Goal: Task Accomplishment & Management: Use online tool/utility

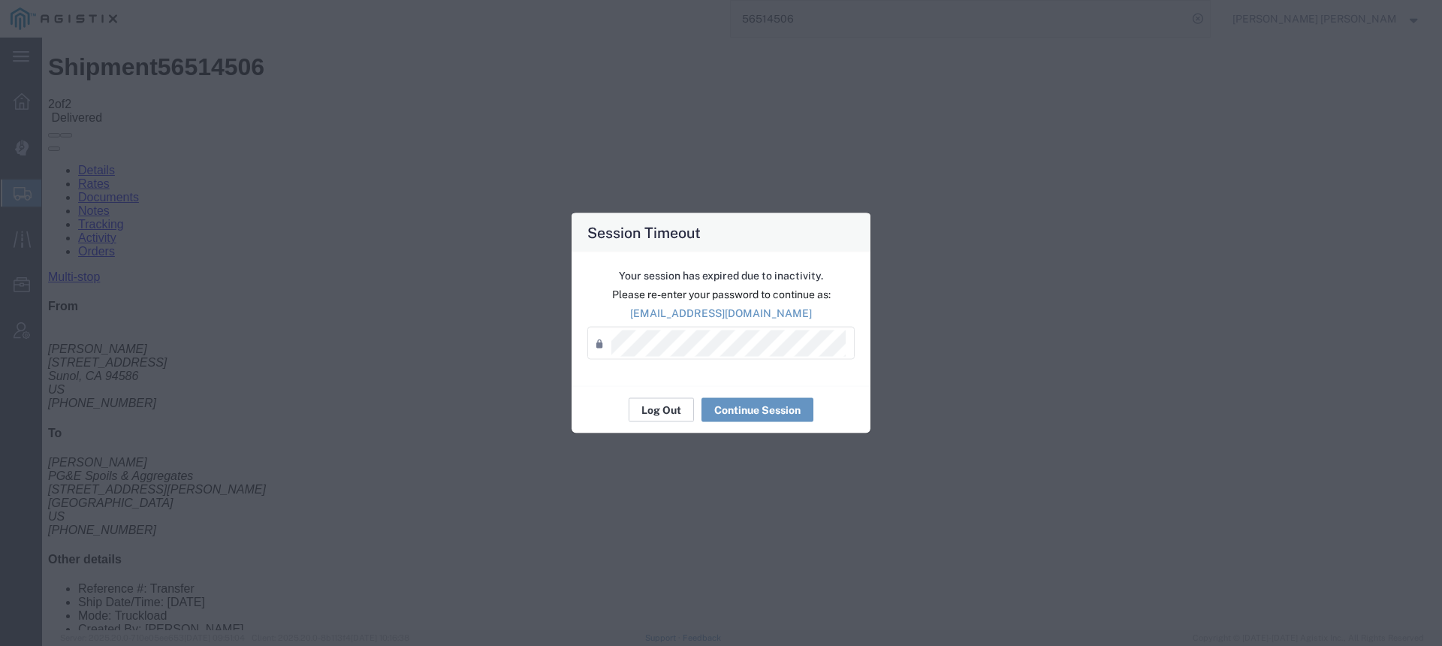
click at [663, 403] on button "Log Out" at bounding box center [661, 410] width 65 height 24
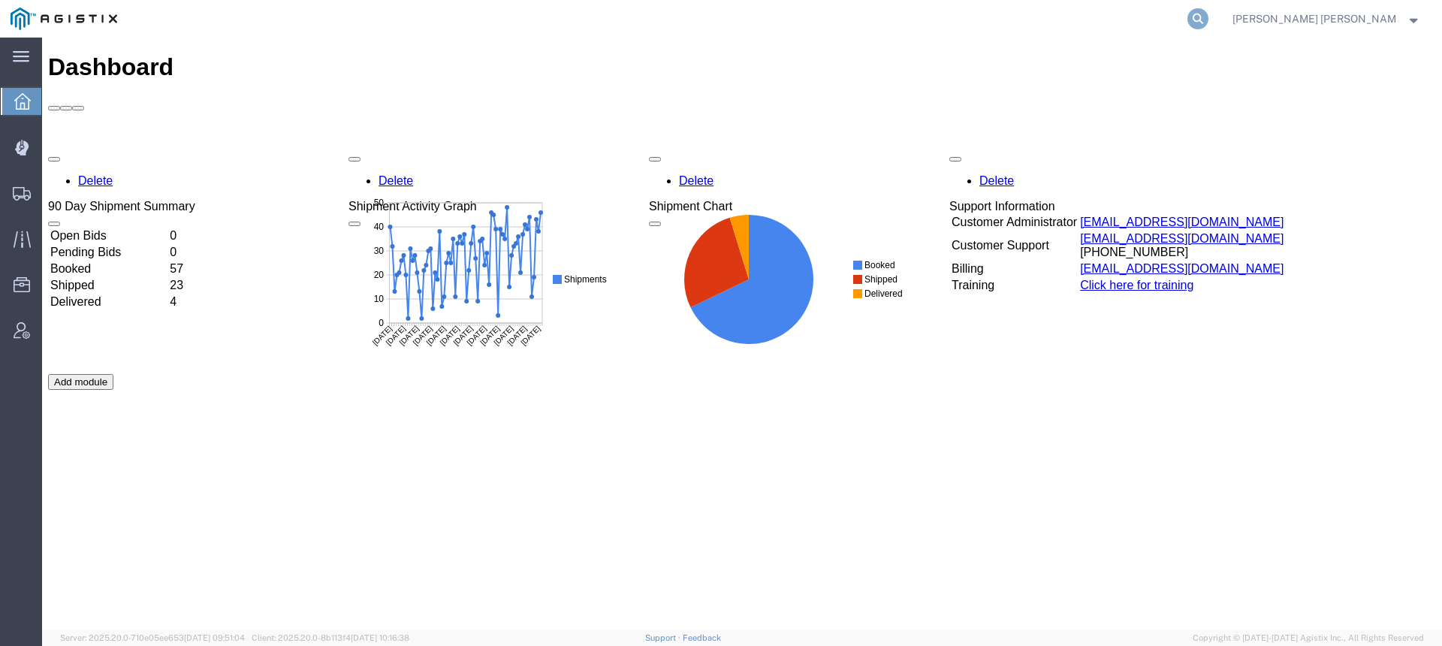
click at [1209, 24] on icon at bounding box center [1198, 18] width 21 height 21
click at [1181, 28] on input "search" at bounding box center [959, 19] width 457 height 36
paste input "56866353"
type input "56866353"
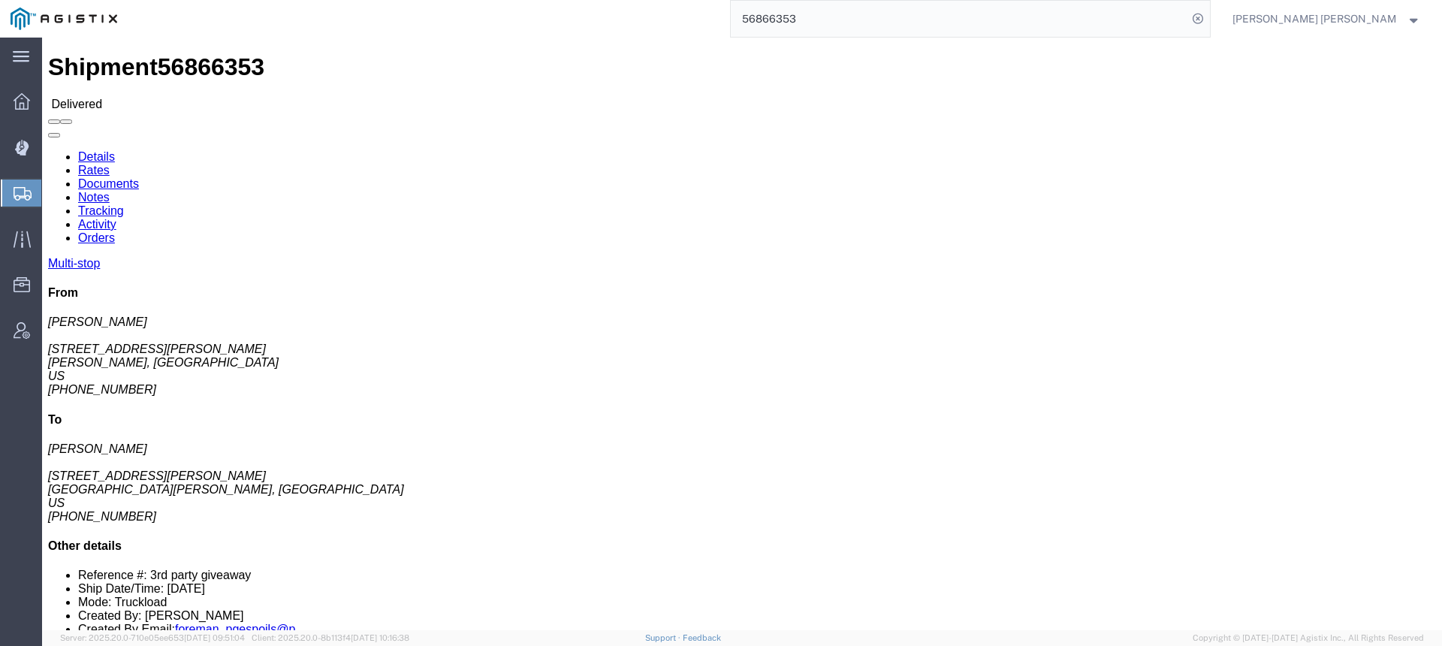
click link "Documents"
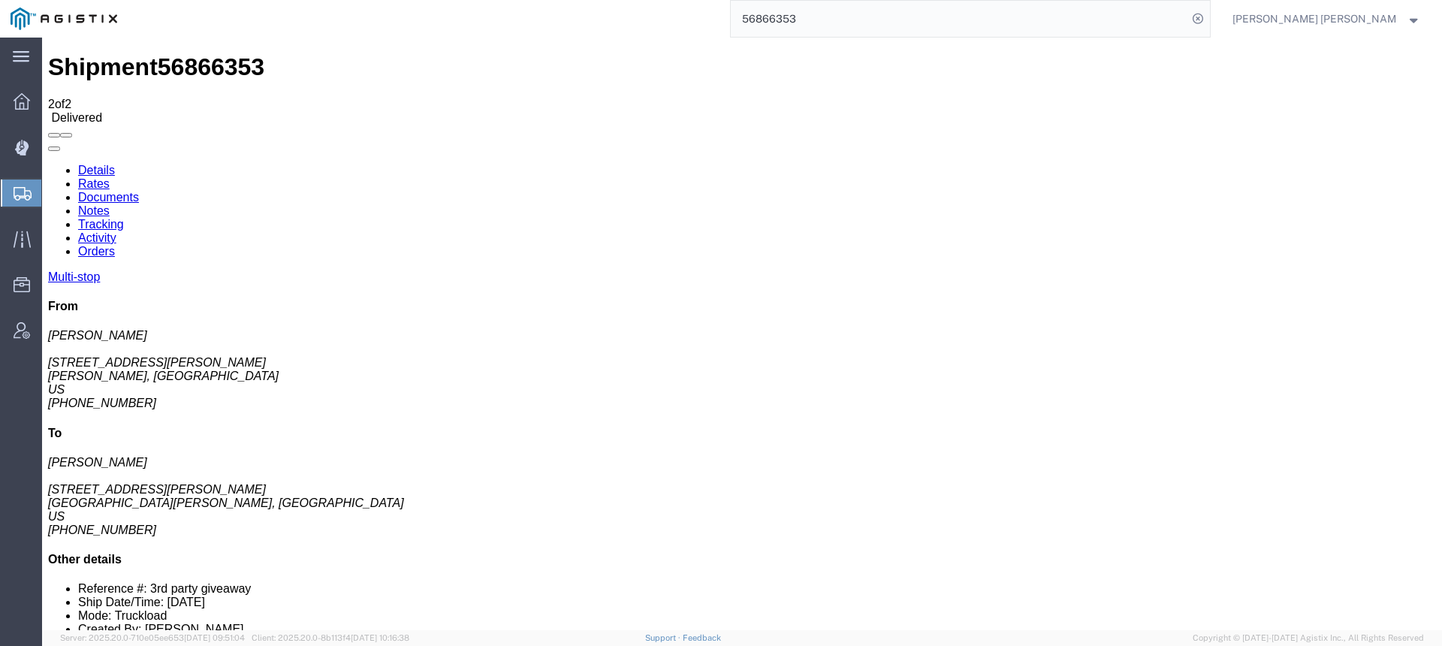
checkbox input "true"
